Goal: Download file/media

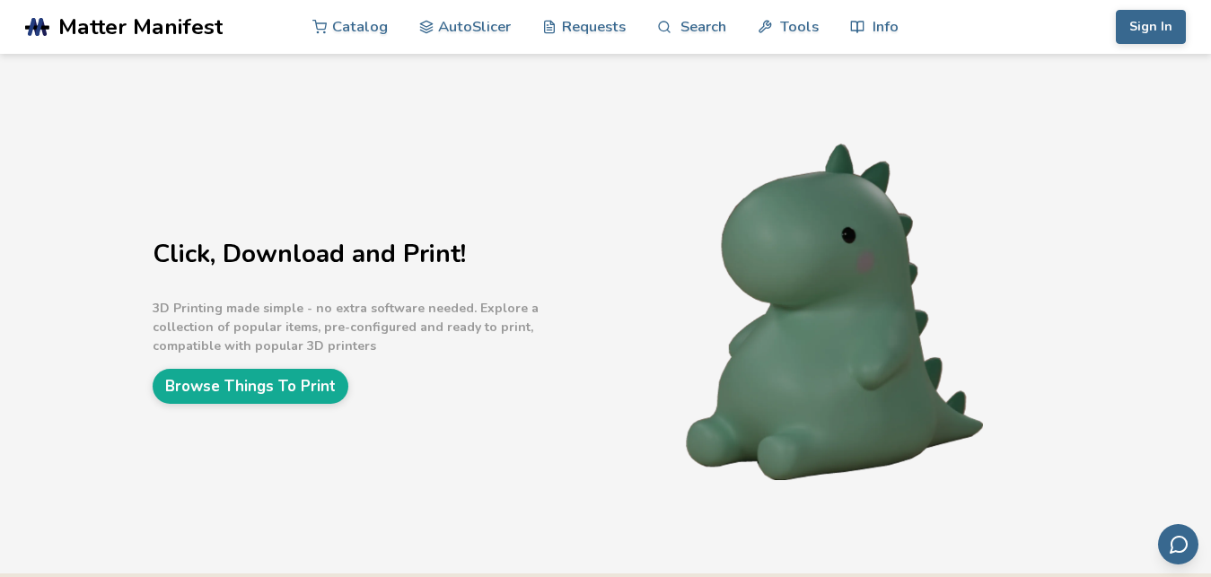
click at [1187, 158] on div "Click, Download and Print! 3D Printing made simple - no extra software needed. …" at bounding box center [605, 314] width 1211 height 520
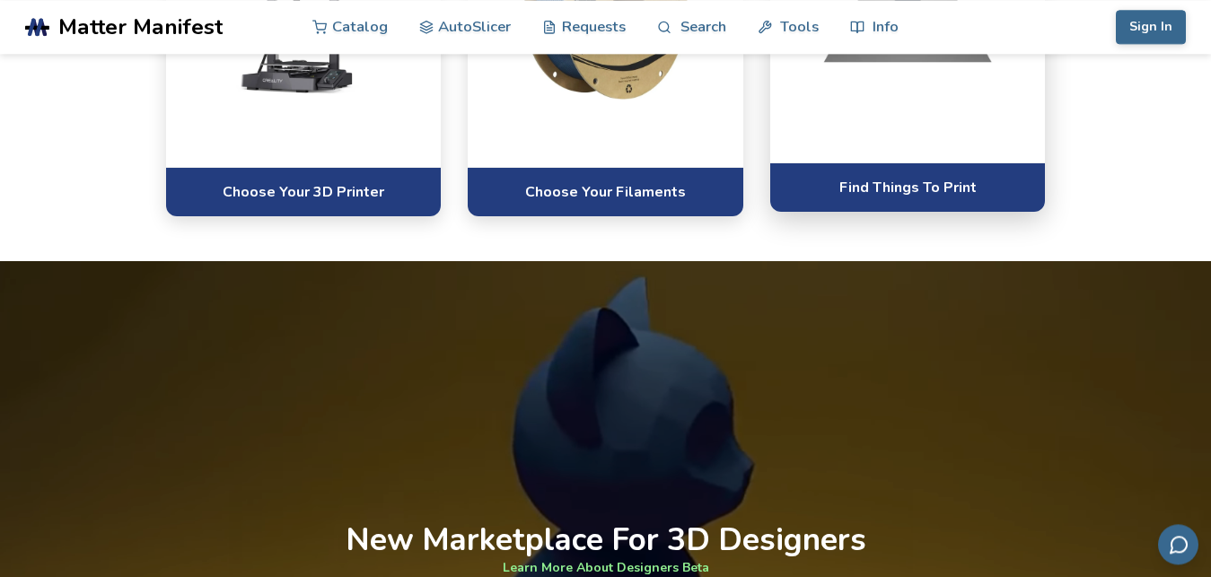
scroll to position [1373, 0]
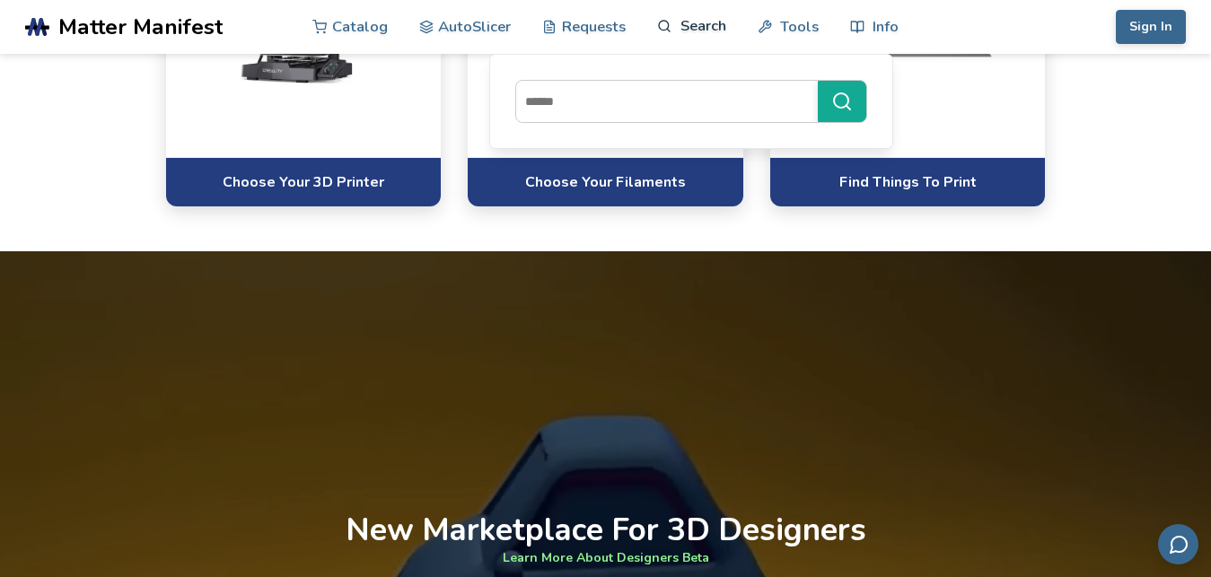
click at [704, 16] on link "Search" at bounding box center [691, 26] width 68 height 54
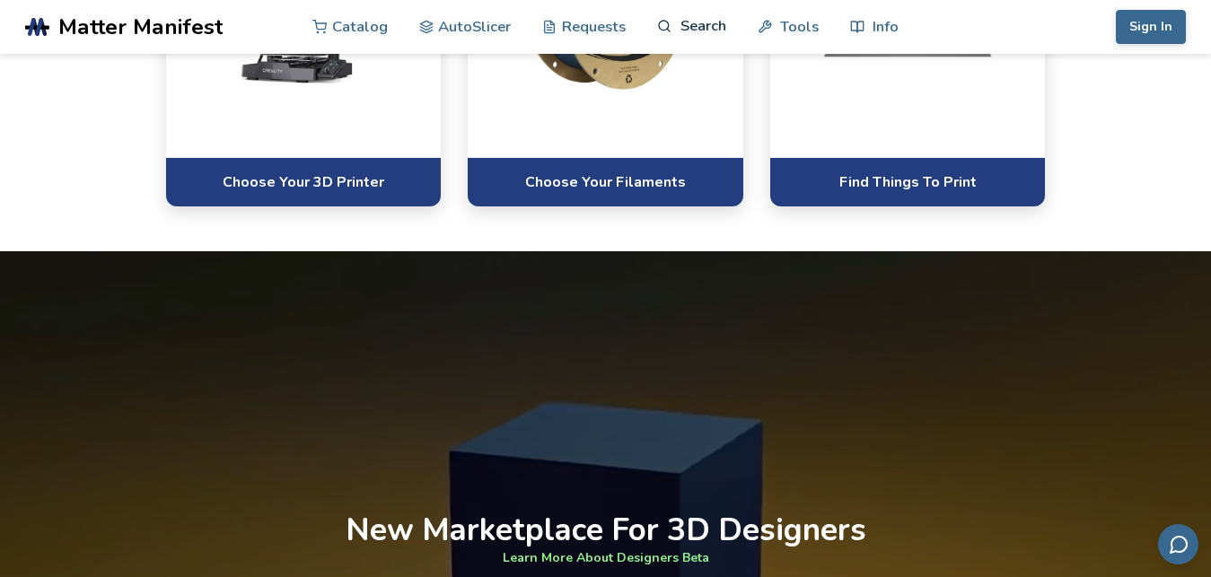
click at [698, 22] on link "Search" at bounding box center [691, 26] width 68 height 54
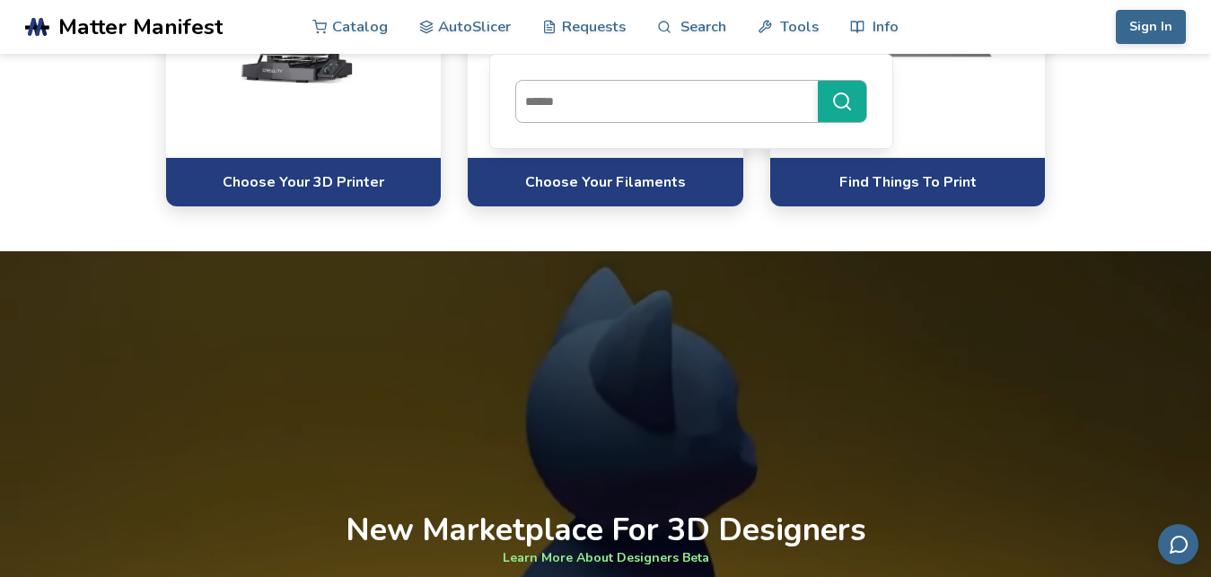
click at [644, 101] on input at bounding box center [662, 101] width 293 height 32
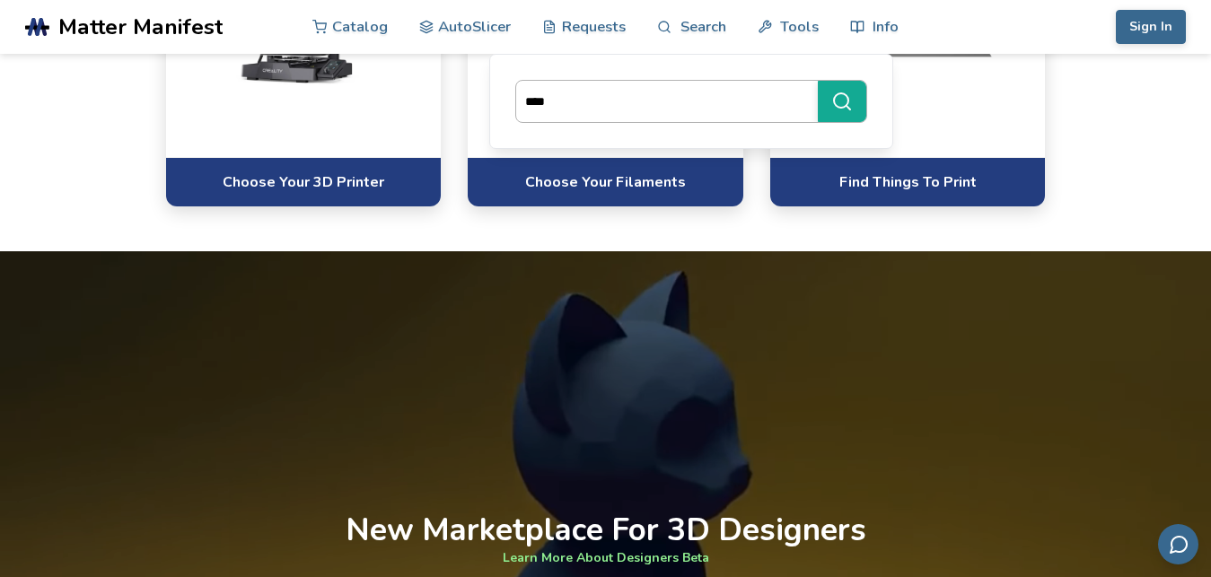
type input "****"
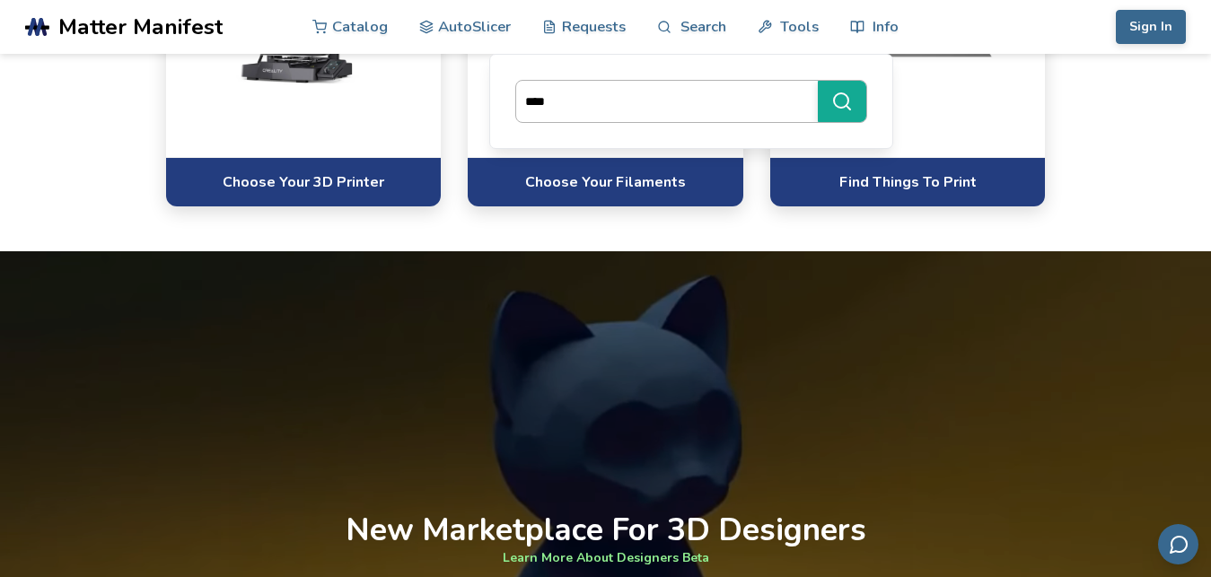
click at [818, 81] on button "****" at bounding box center [842, 101] width 48 height 41
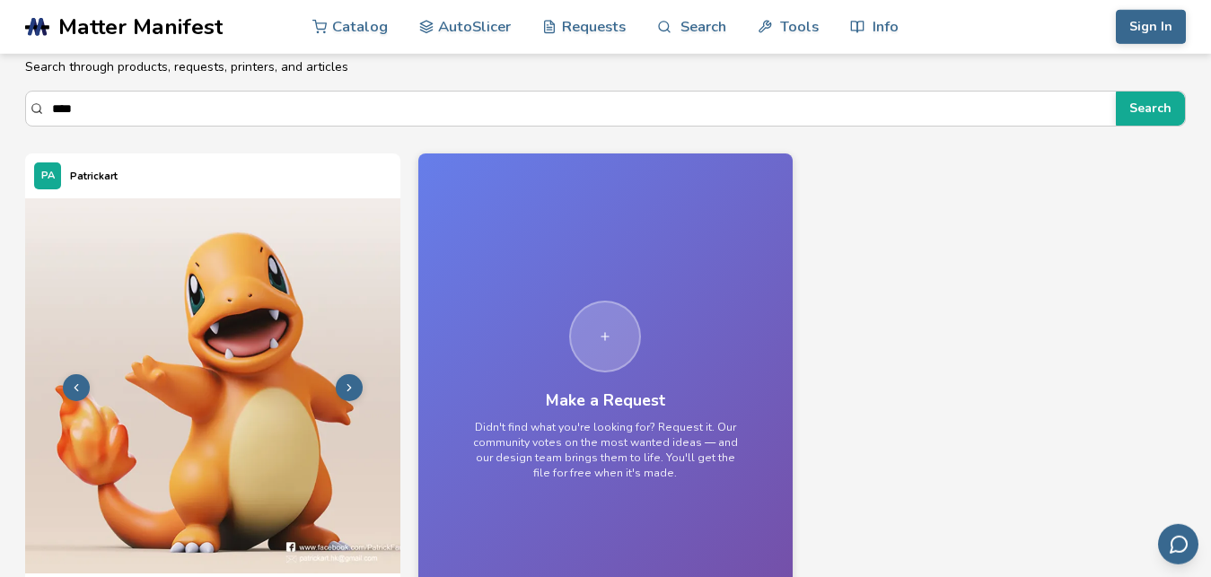
scroll to position [104, 0]
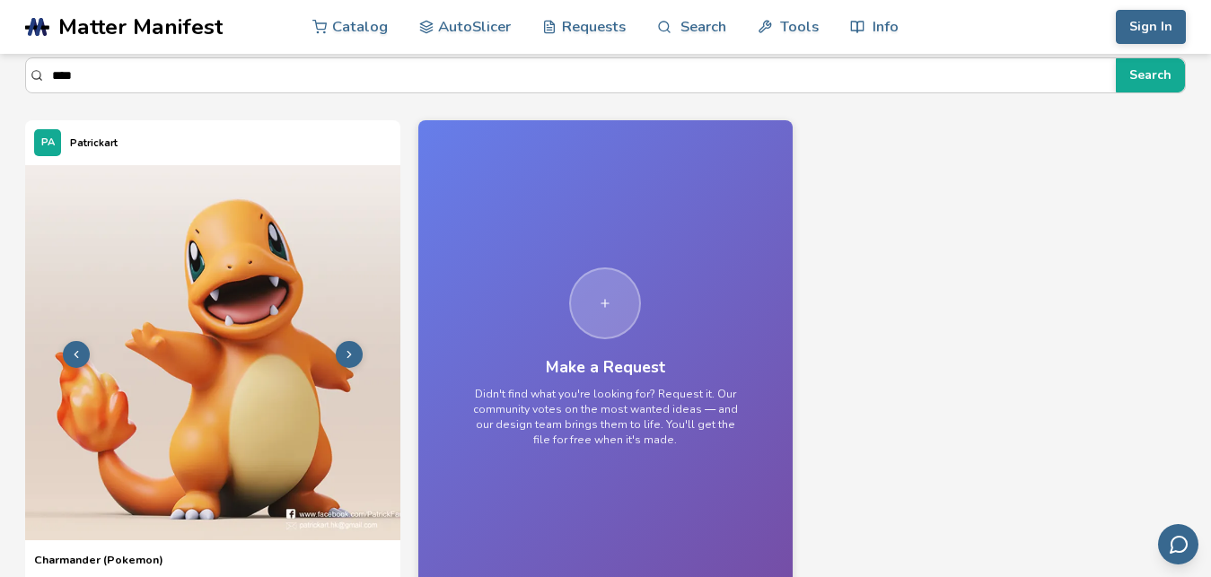
click at [183, 328] on img at bounding box center [212, 352] width 375 height 375
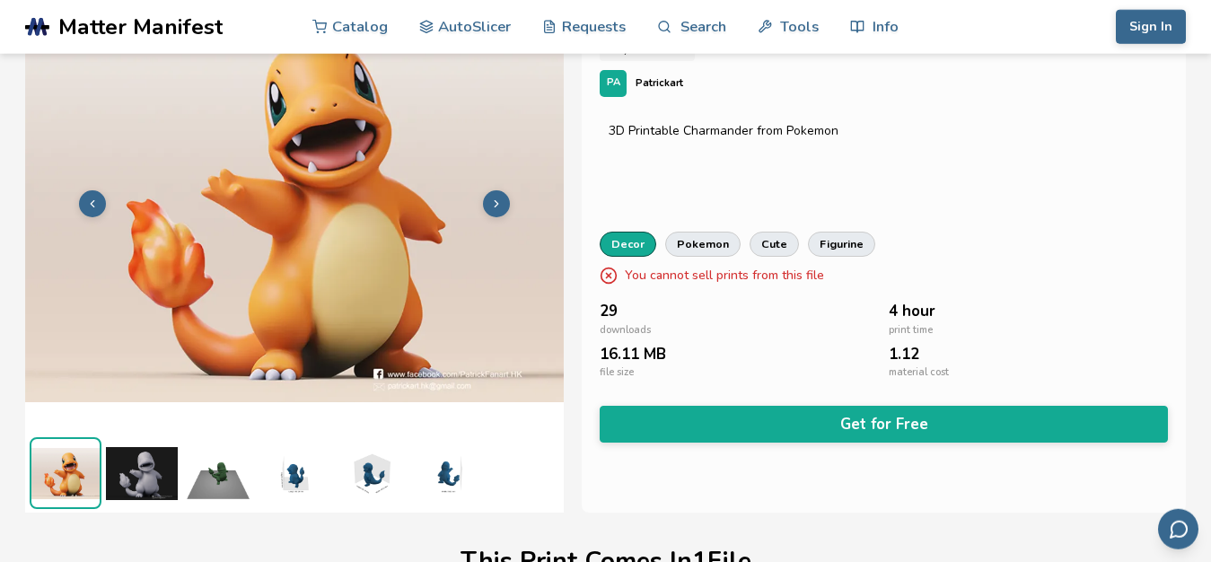
scroll to position [129, 0]
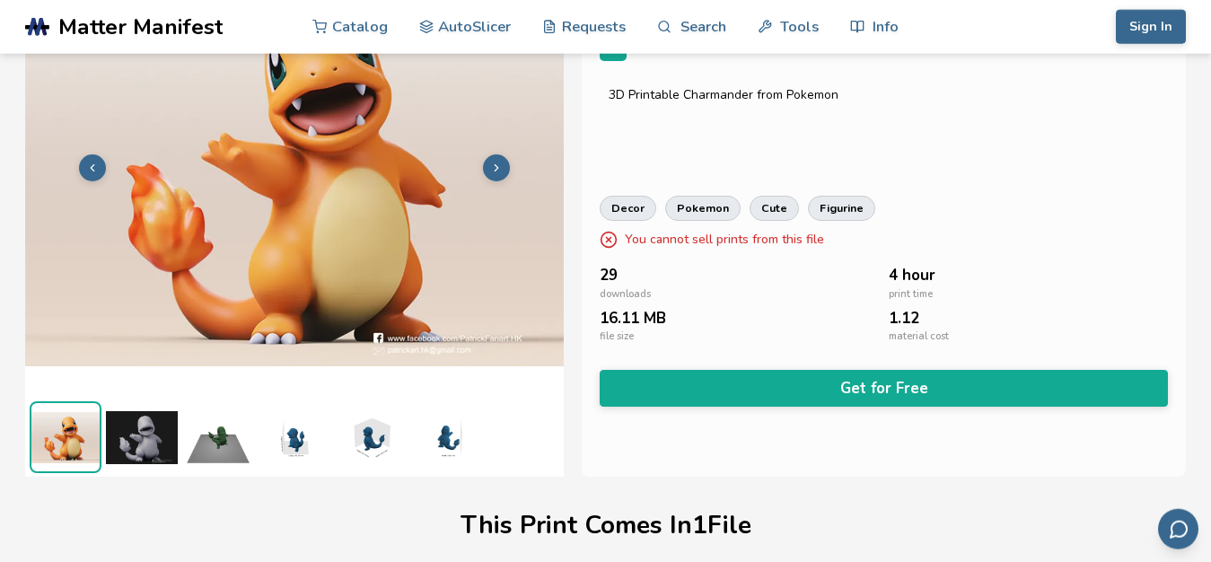
click at [138, 422] on img at bounding box center [142, 437] width 72 height 72
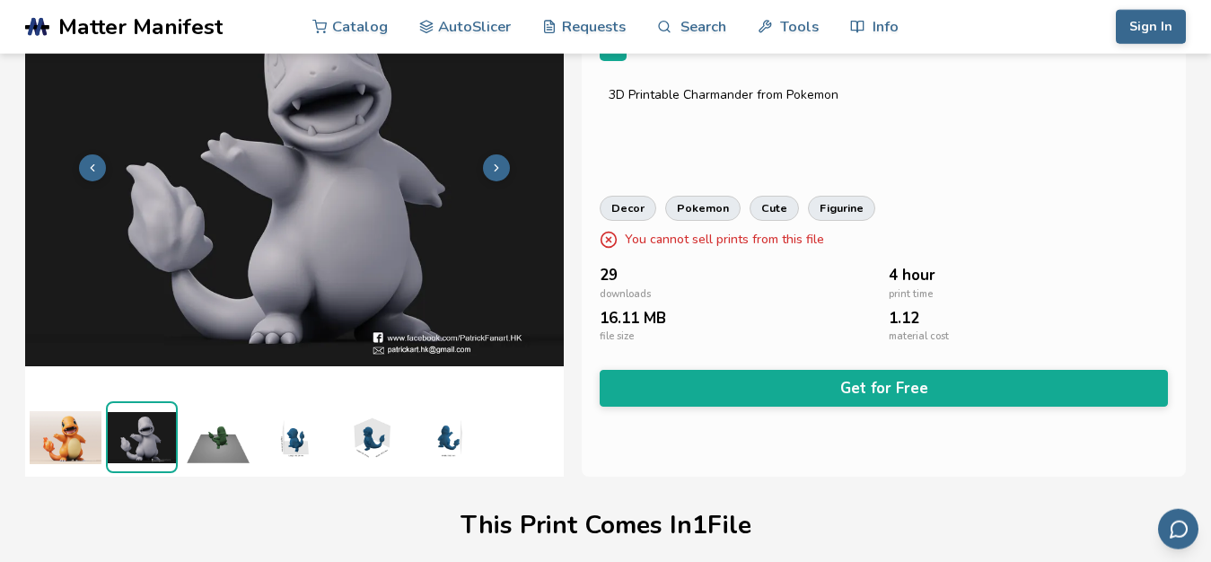
click at [218, 434] on img at bounding box center [218, 437] width 72 height 72
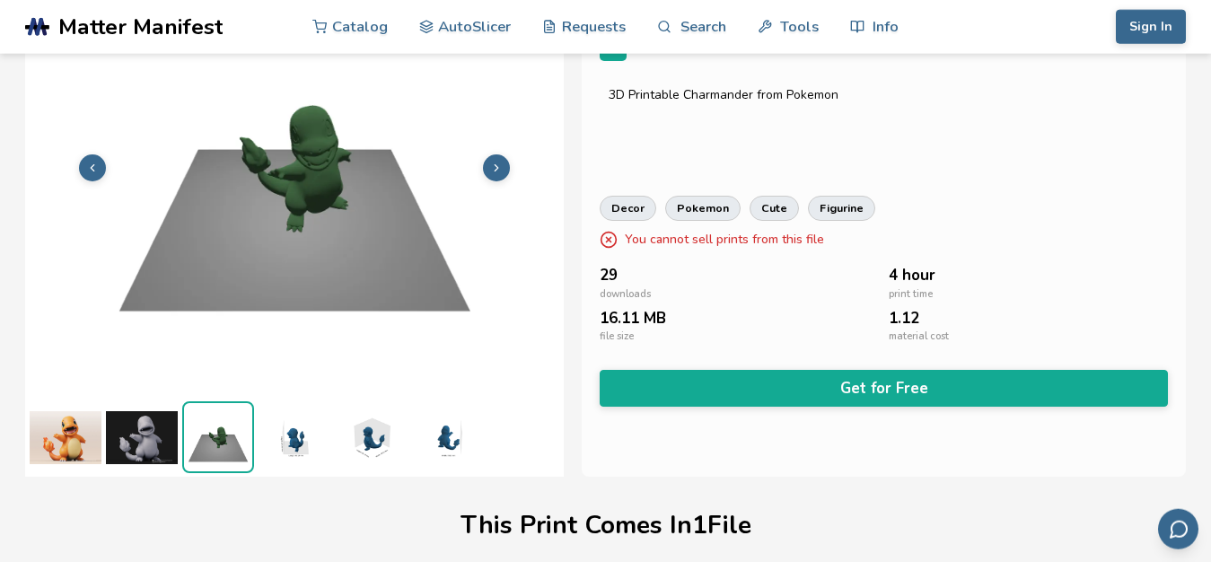
click at [275, 435] on img at bounding box center [294, 437] width 72 height 72
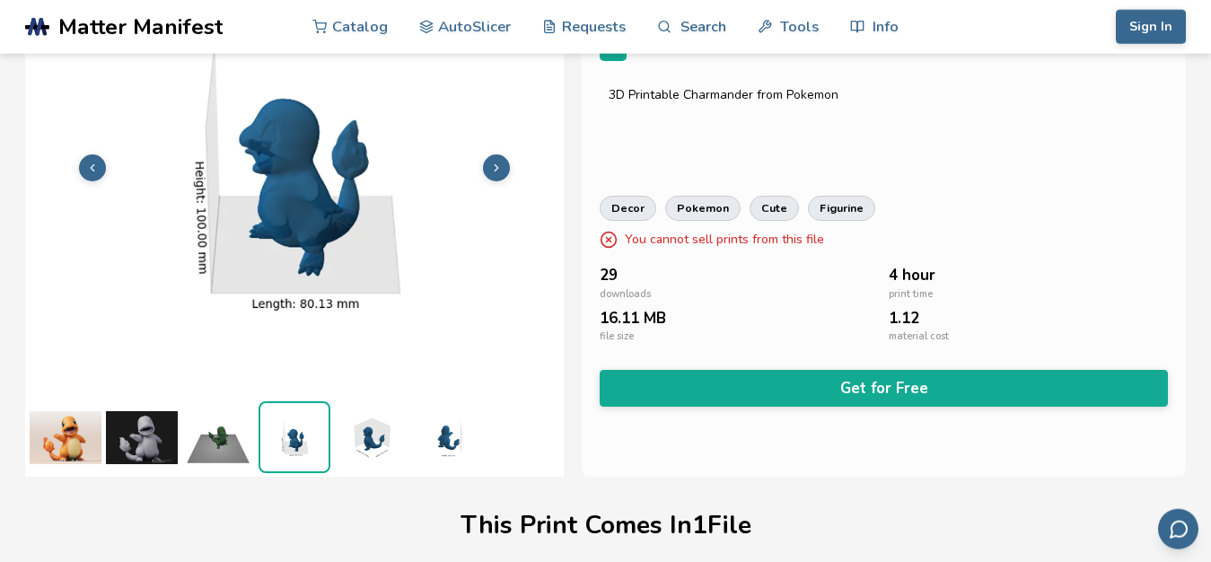
click at [367, 437] on img at bounding box center [371, 437] width 72 height 72
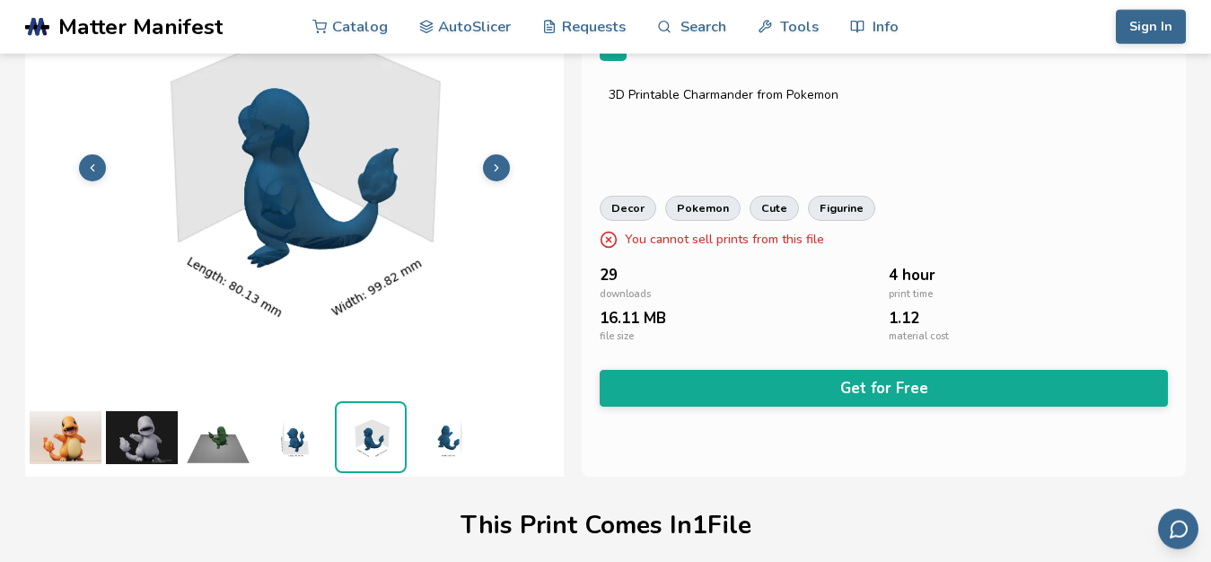
click at [452, 437] on img at bounding box center [447, 437] width 72 height 72
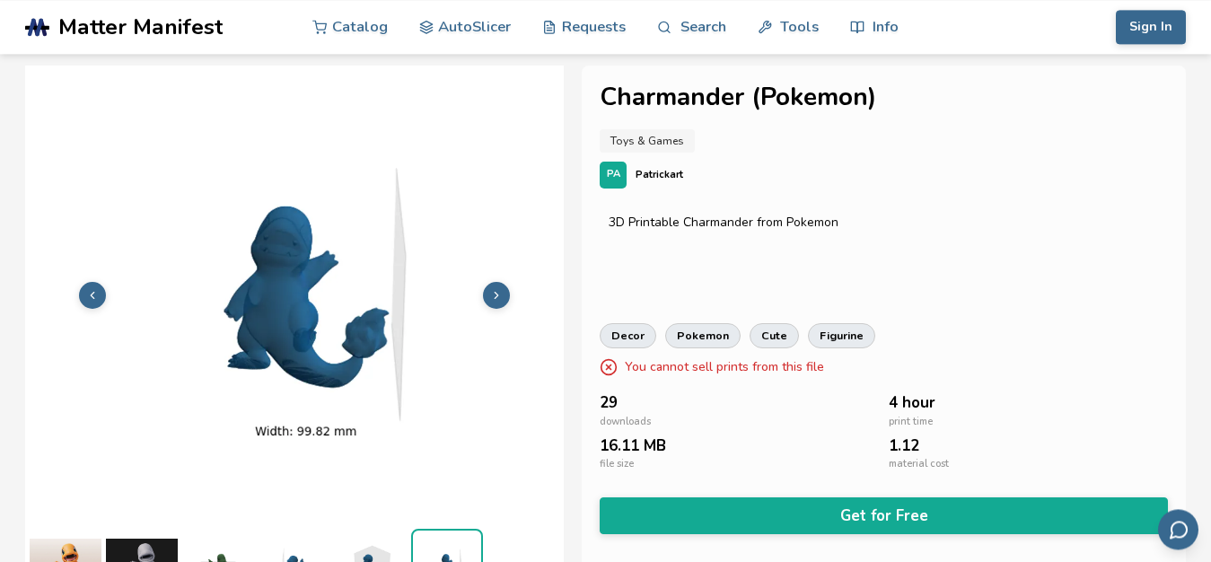
scroll to position [0, 0]
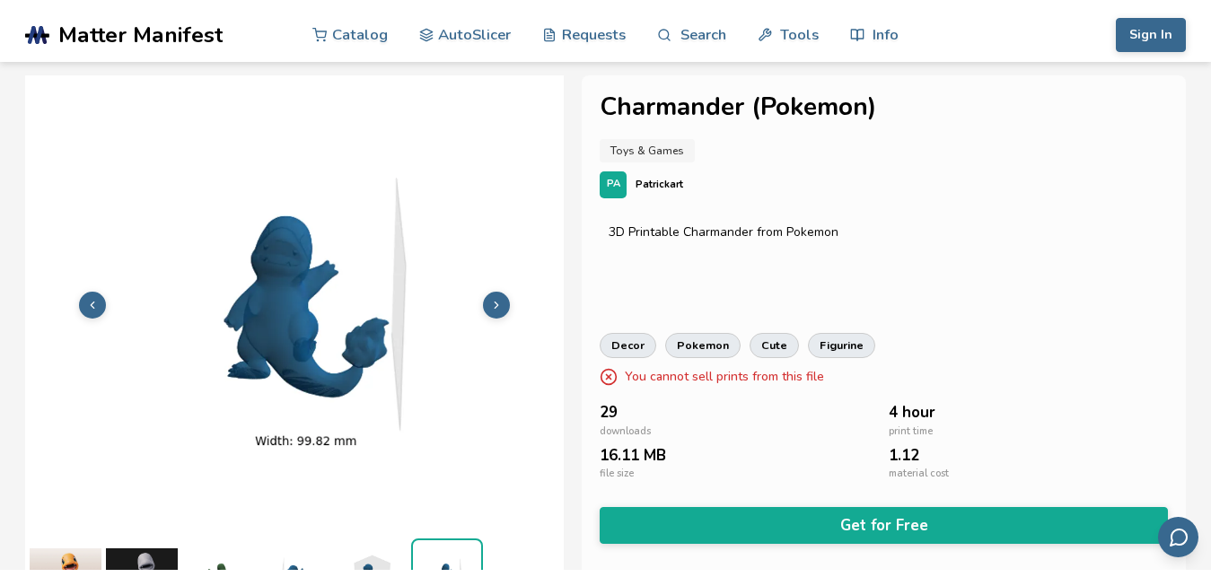
scroll to position [54, 0]
